Goal: Information Seeking & Learning: Understand process/instructions

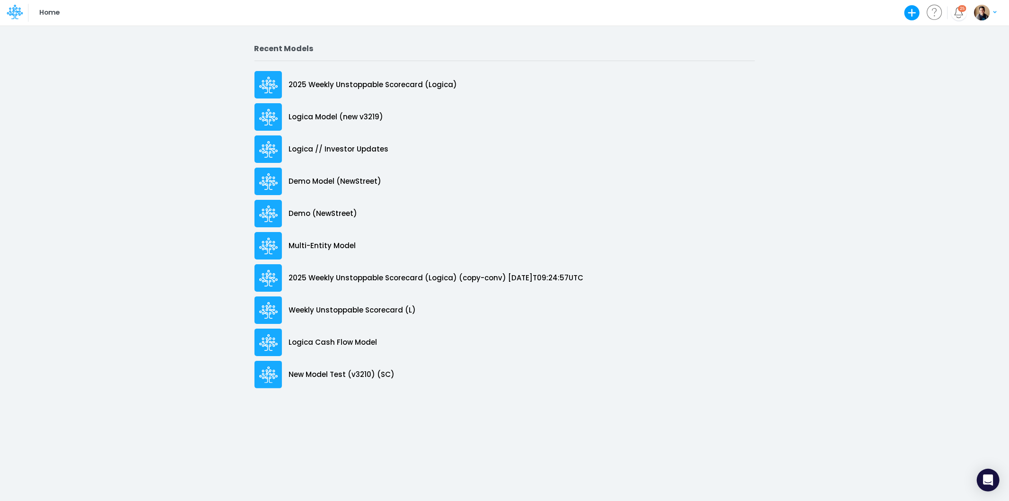
click at [8, 7] on icon at bounding box center [15, 12] width 16 height 16
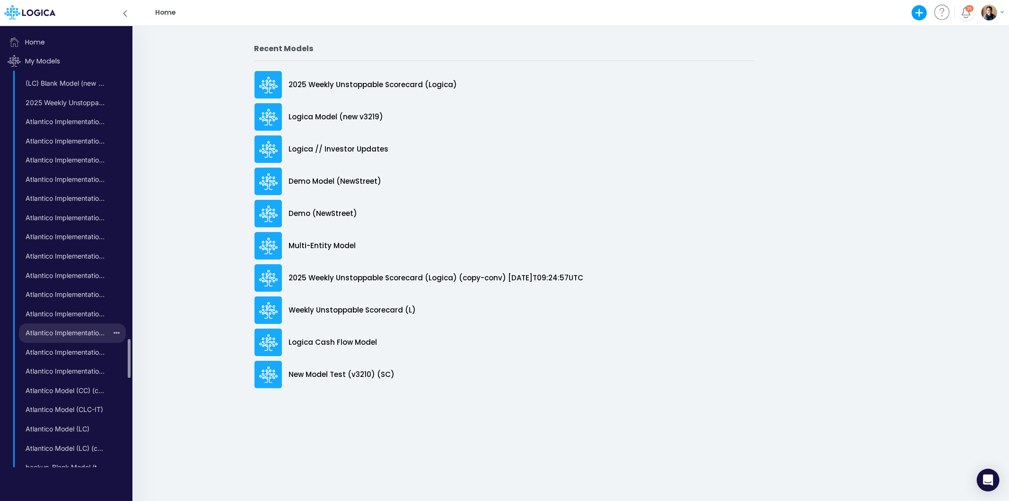
scroll to position [263, 0]
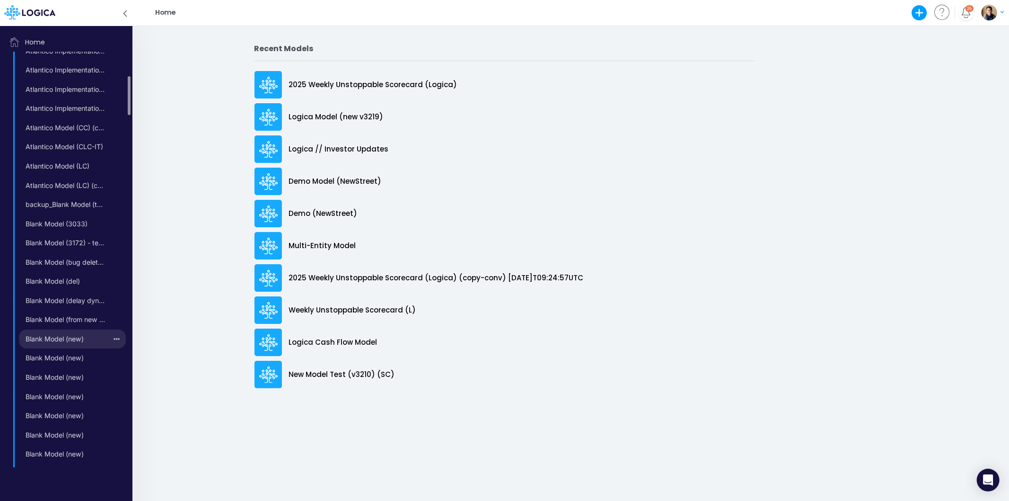
click at [71, 346] on link "Blank Model (new)" at bounding box center [63, 338] width 88 height 15
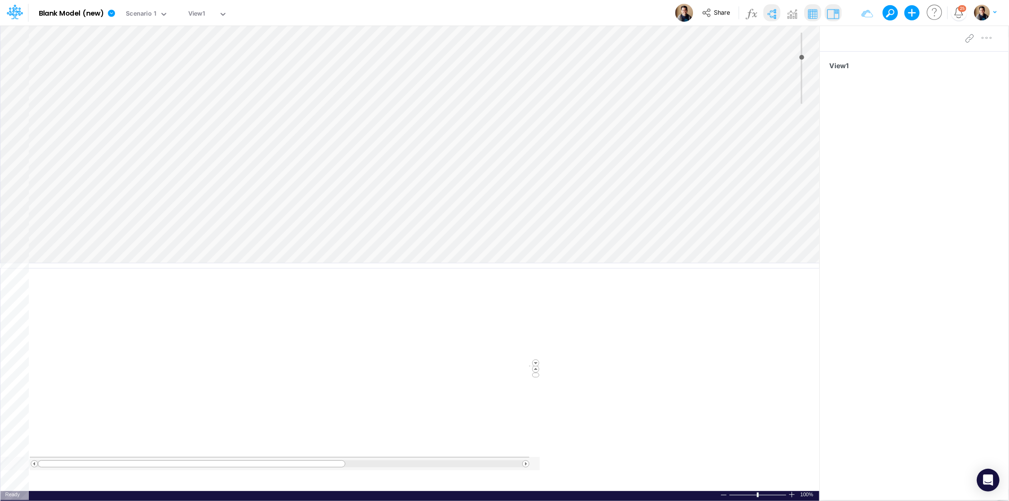
type input "0"
click at [177, 15] on button "button" at bounding box center [177, 13] width 10 height 10
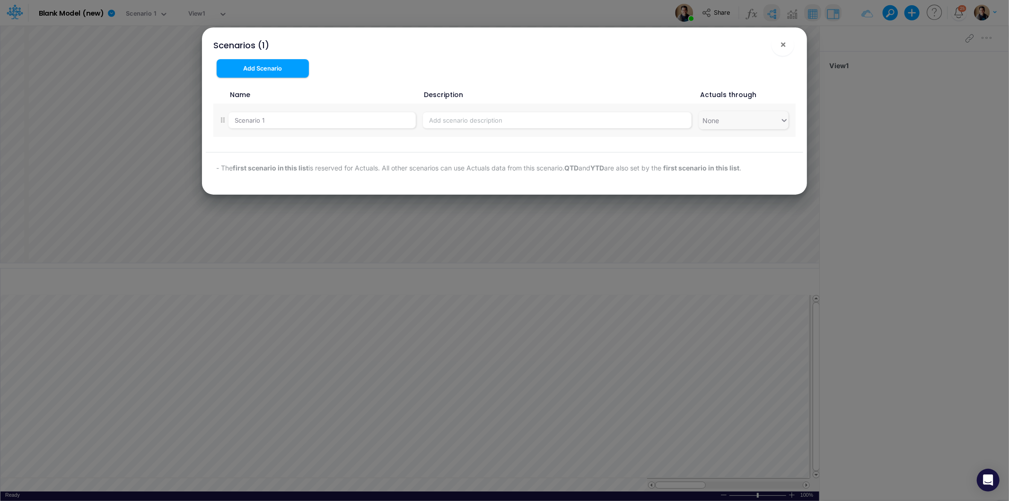
click at [278, 44] on div "Scenarios (1) ×" at bounding box center [505, 43] width 598 height 32
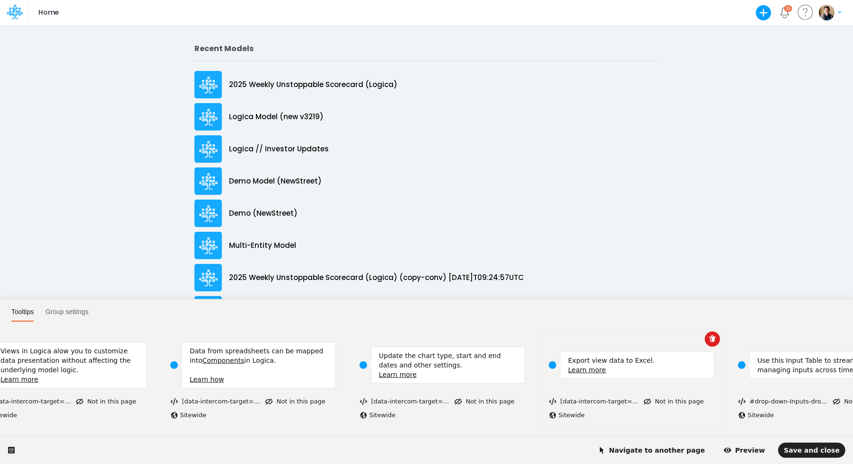
scroll to position [0, 1494]
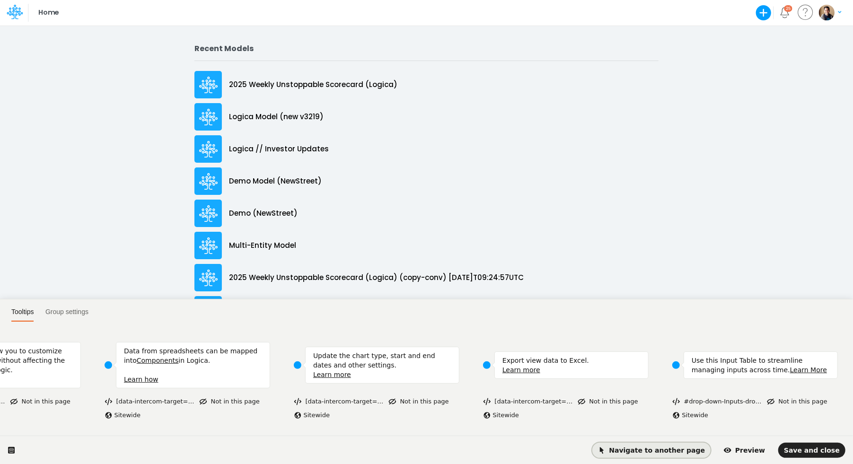
click at [655, 449] on span "Navigate to another page" at bounding box center [651, 451] width 107 height 8
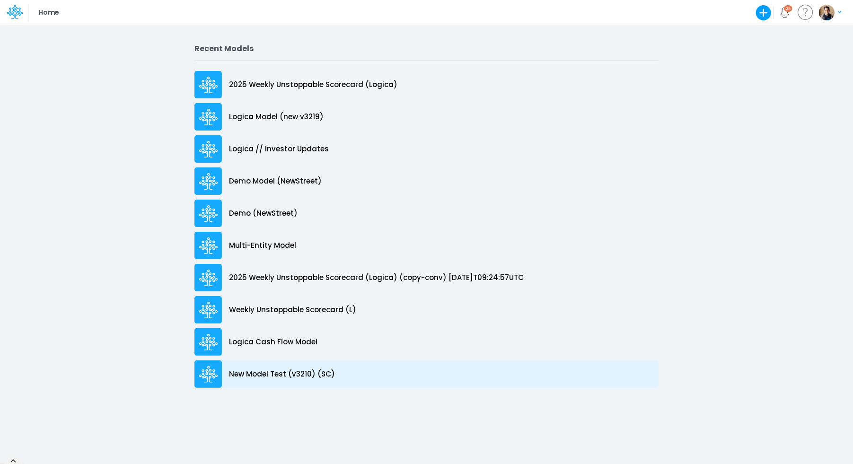
click at [292, 371] on p "New Model Test (v3210) (SC)" at bounding box center [282, 374] width 106 height 11
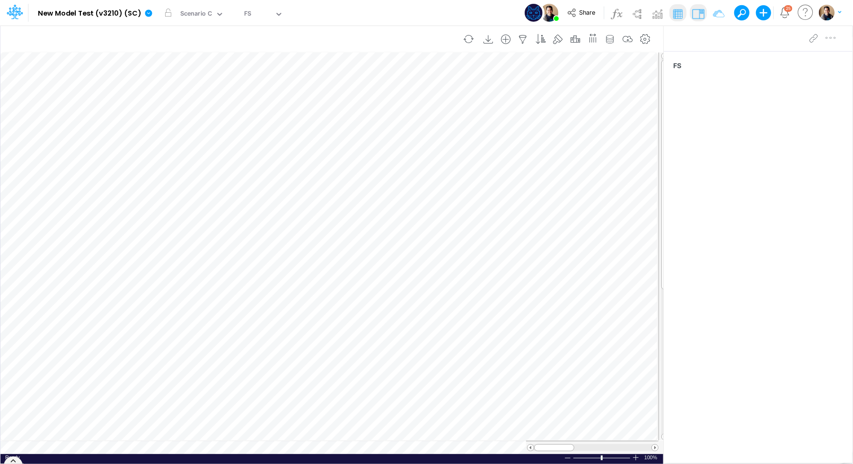
scroll to position [0, 0]
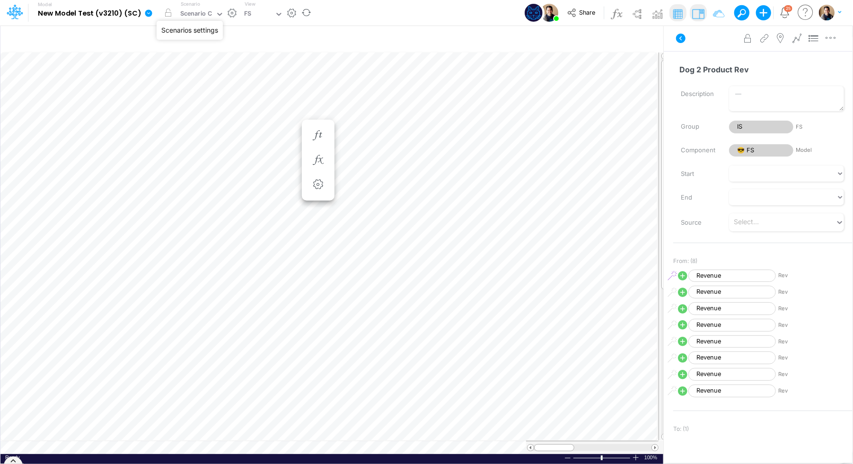
click at [229, 11] on button "button" at bounding box center [233, 13] width 10 height 10
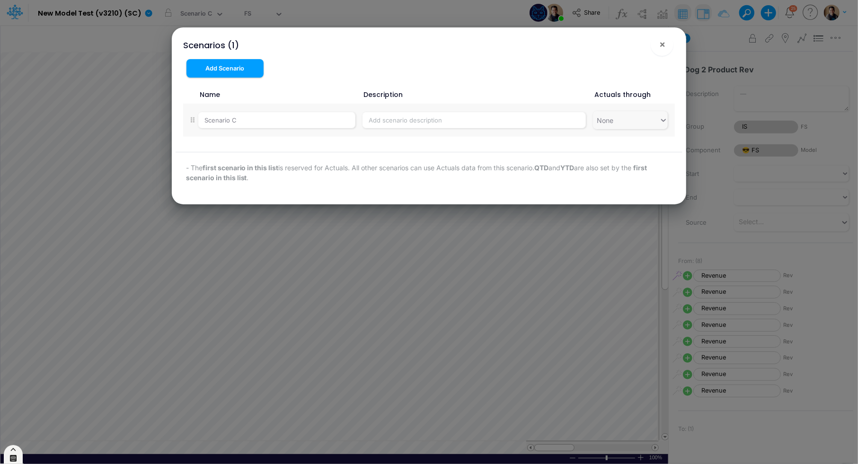
click at [12, 458] on icon at bounding box center [13, 458] width 8 height 8
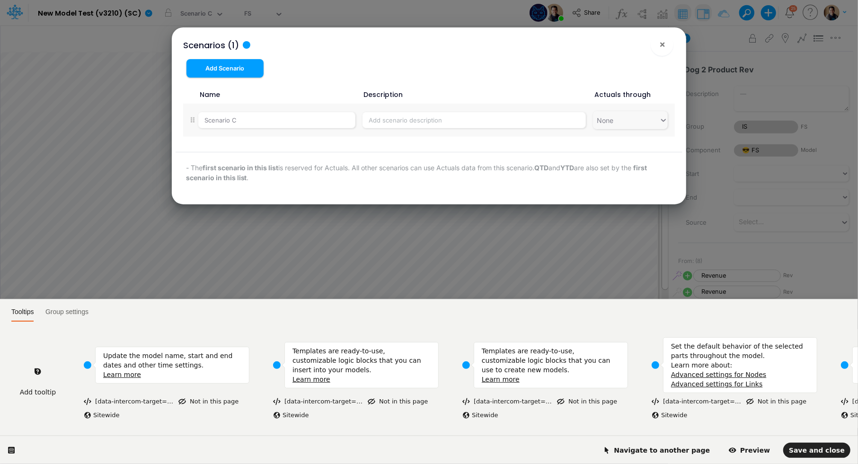
click at [12, 450] on icon at bounding box center [11, 450] width 7 height 7
click at [668, 0] on html "Tooltips Group settings Add tooltip Update the model name, start and end dates …" at bounding box center [429, 0] width 858 height 0
click at [692, 450] on span "Navigate to another page" at bounding box center [656, 451] width 107 height 8
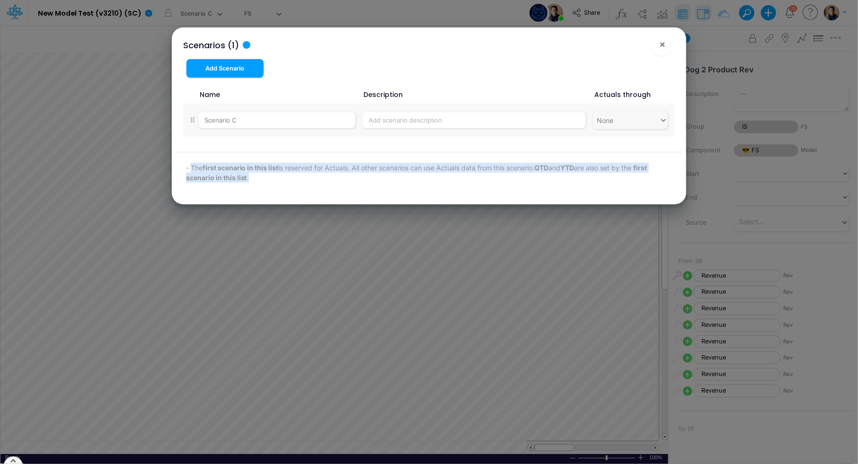
drag, startPoint x: 258, startPoint y: 181, endPoint x: 190, endPoint y: 168, distance: 69.0
click at [190, 168] on p "- The first scenario in this list is reserved for Actuals. All other scenarios …" at bounding box center [429, 173] width 487 height 20
copy p "The first scenario in this list is reserved for Actuals. All other scenarios ca…"
click at [527, 171] on p "- The first scenario in this list is reserved for Actuals. All other scenarios …" at bounding box center [429, 173] width 487 height 20
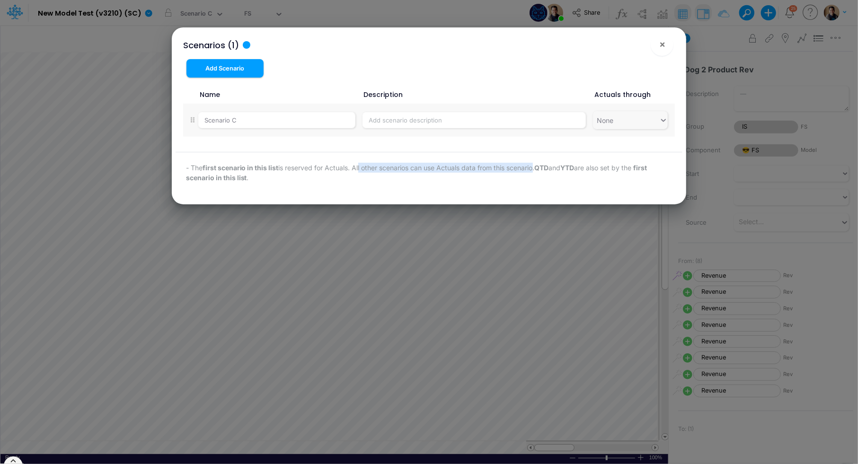
drag, startPoint x: 538, startPoint y: 169, endPoint x: 360, endPoint y: 168, distance: 177.5
click at [360, 168] on p "- The first scenario in this list is reserved for Actuals. All other scenarios …" at bounding box center [429, 173] width 487 height 20
copy p "ll other scenarios can use Actuals data from this scenari"
click at [663, 46] on span "×" at bounding box center [662, 43] width 6 height 11
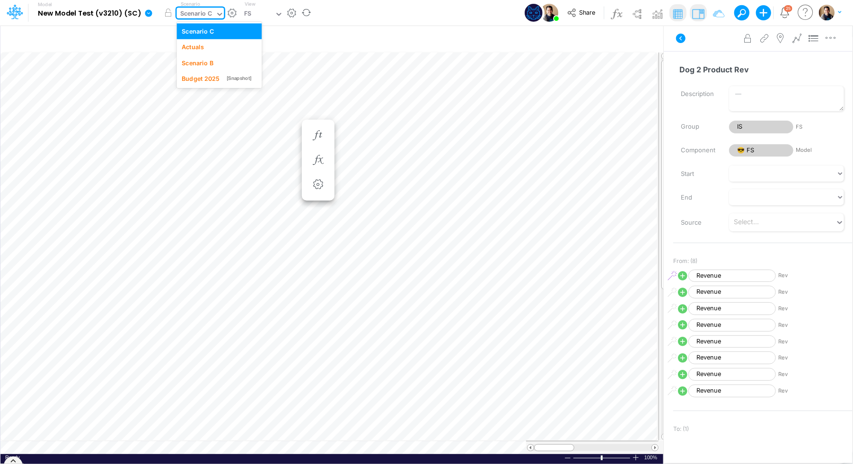
click at [201, 11] on div "Scenario C" at bounding box center [196, 14] width 32 height 11
